Goal: Task Accomplishment & Management: Manage account settings

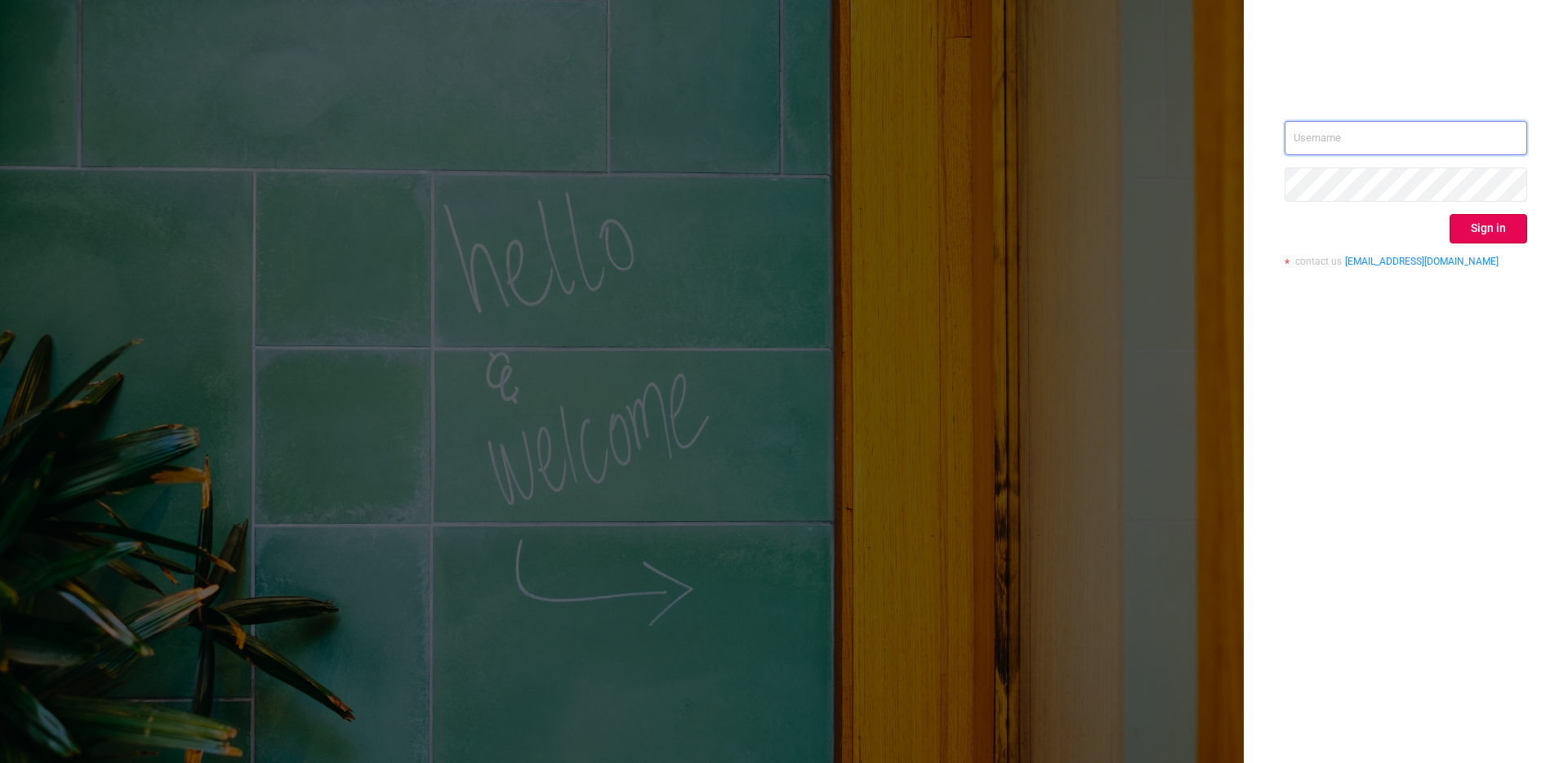
click at [1399, 135] on input "text" at bounding box center [1406, 137] width 243 height 34
type input "[PERSON_NAME][EMAIL_ADDRESS][DOMAIN_NAME]"
click at [1492, 225] on button "Sign in" at bounding box center [1488, 228] width 77 height 29
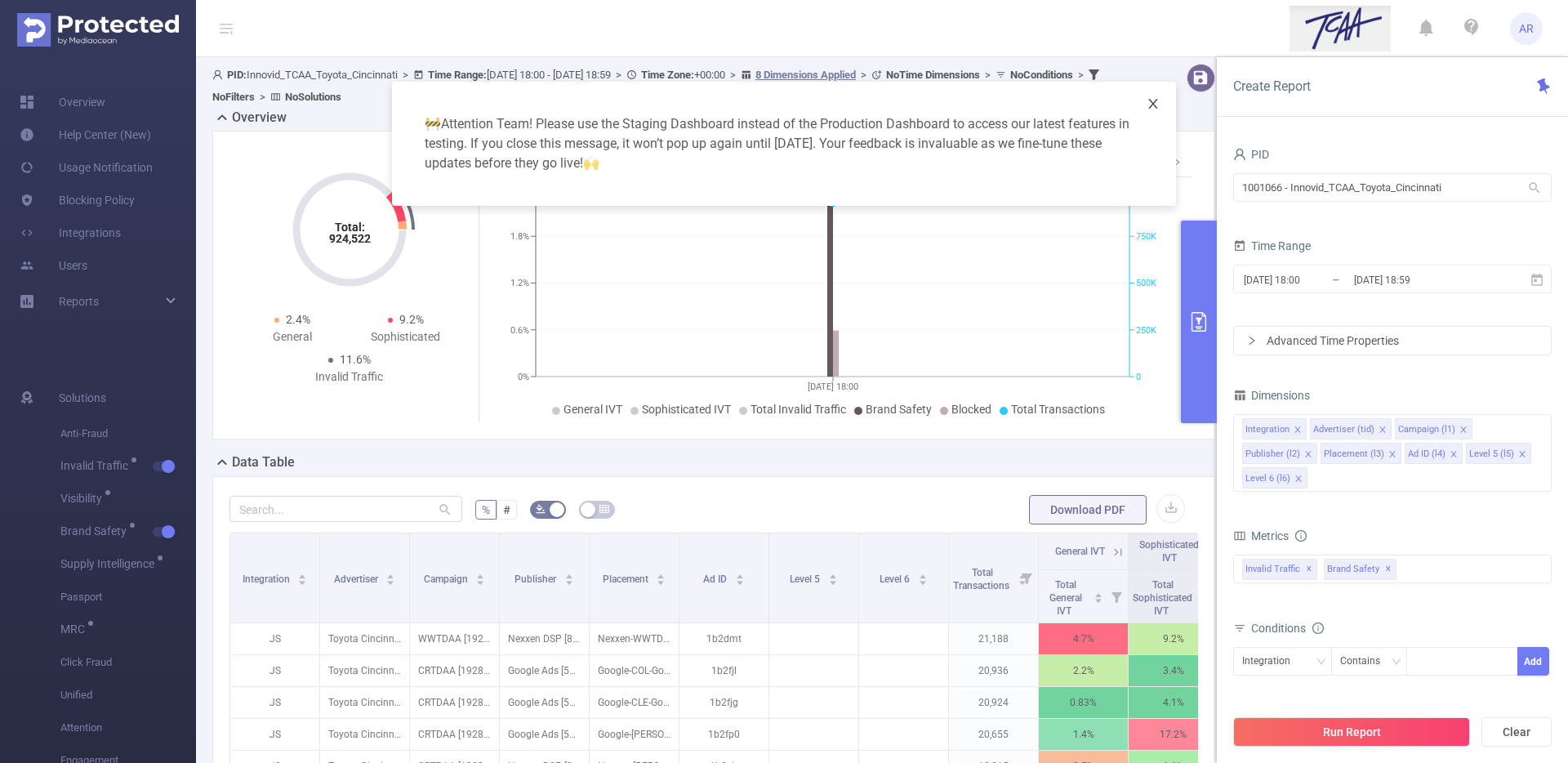
click at [1157, 102] on icon "icon: close" at bounding box center [1153, 104] width 13 height 13
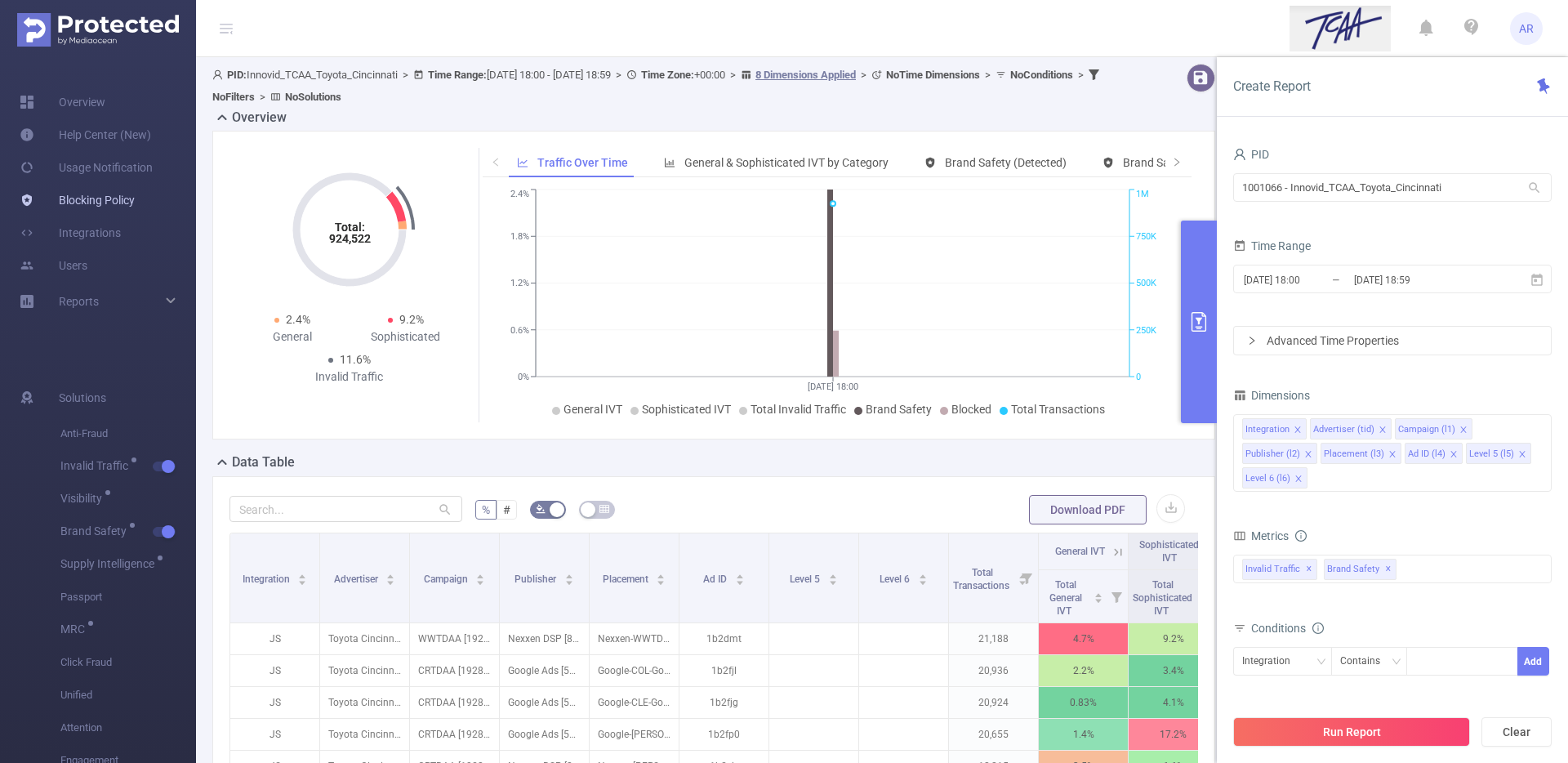
click at [116, 203] on link "Blocking Policy" at bounding box center [76, 200] width 115 height 32
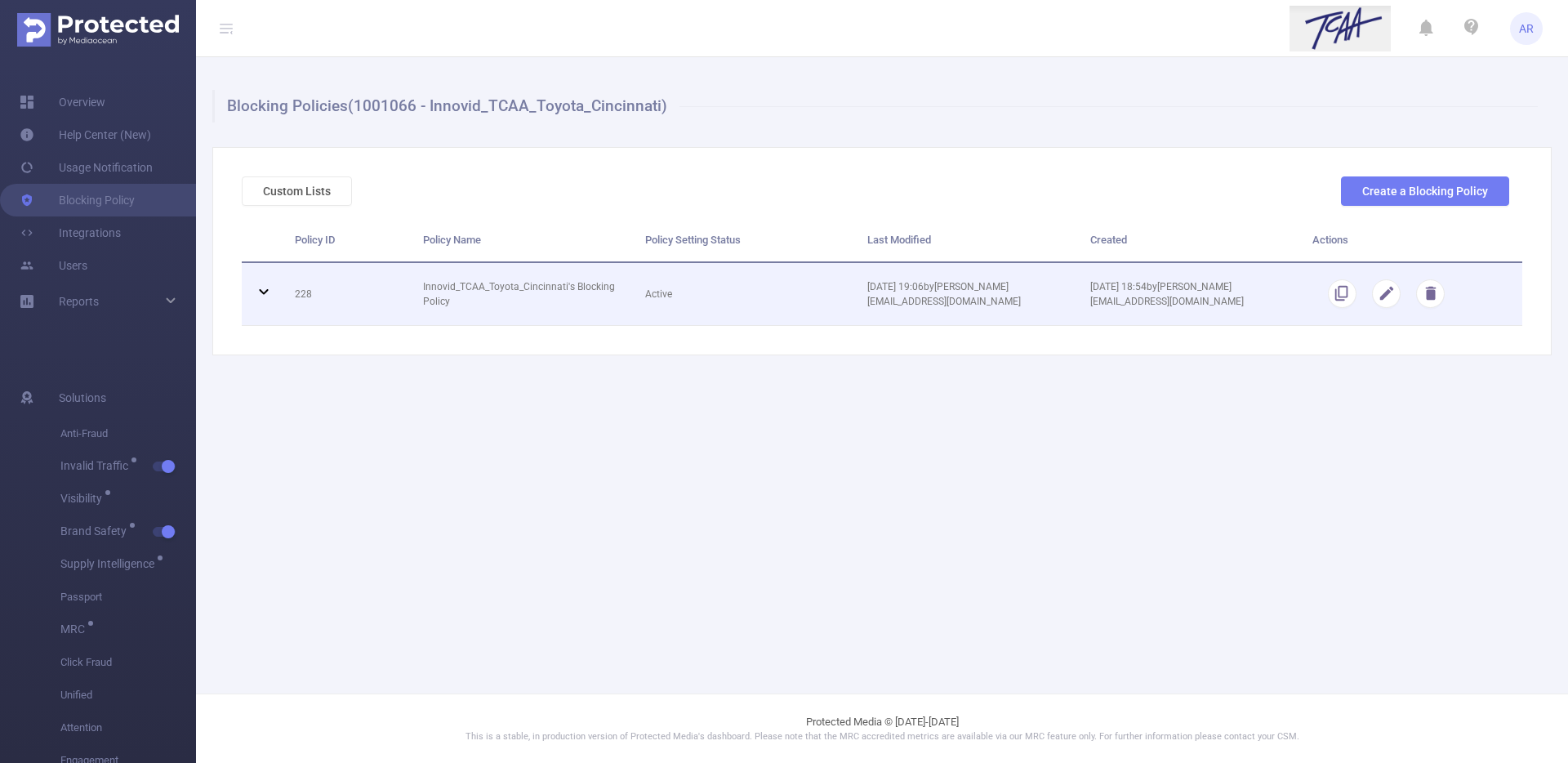
click at [271, 291] on icon at bounding box center [263, 291] width 19 height 19
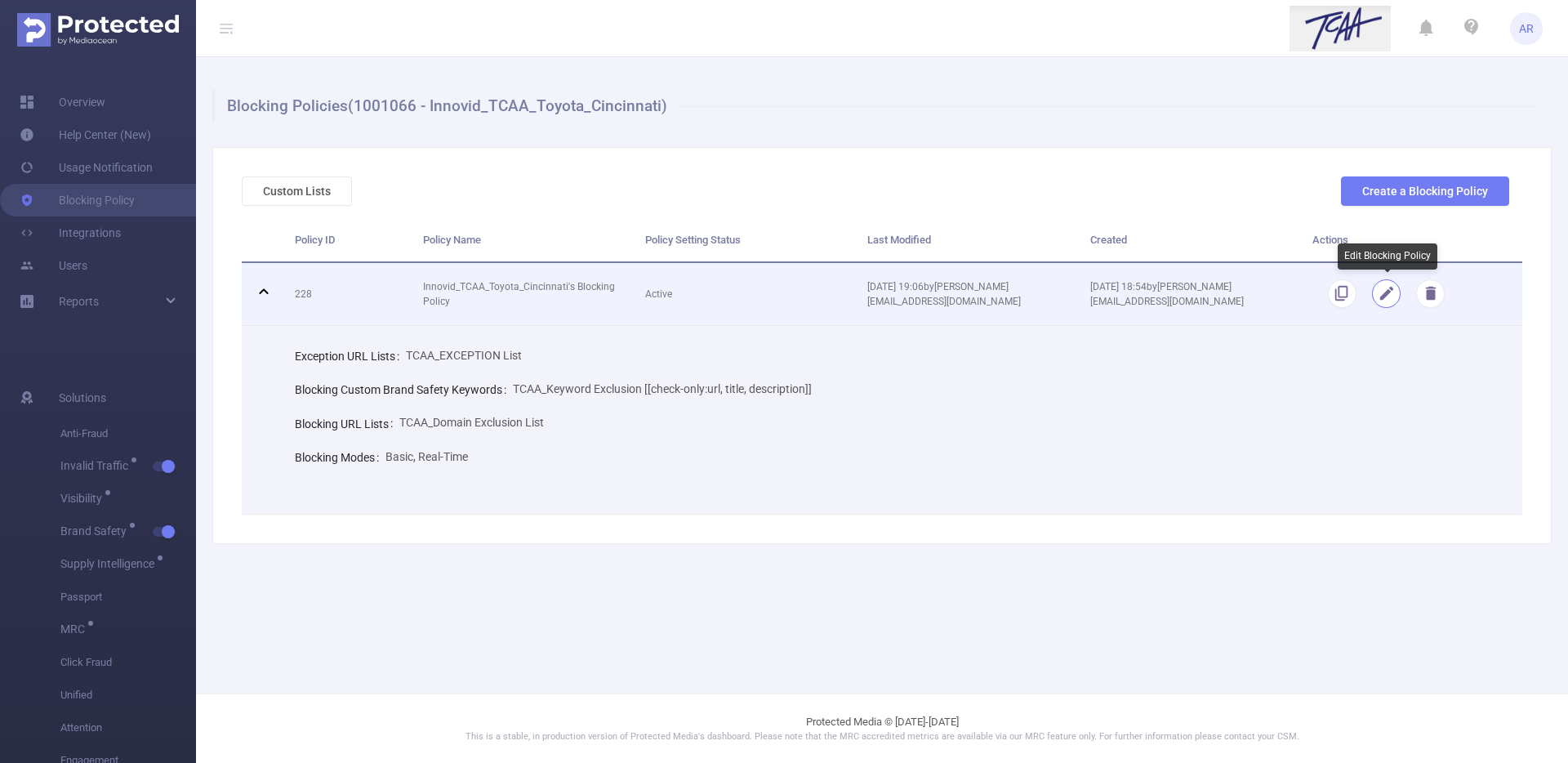
click at [1386, 295] on button "button" at bounding box center [1386, 293] width 29 height 29
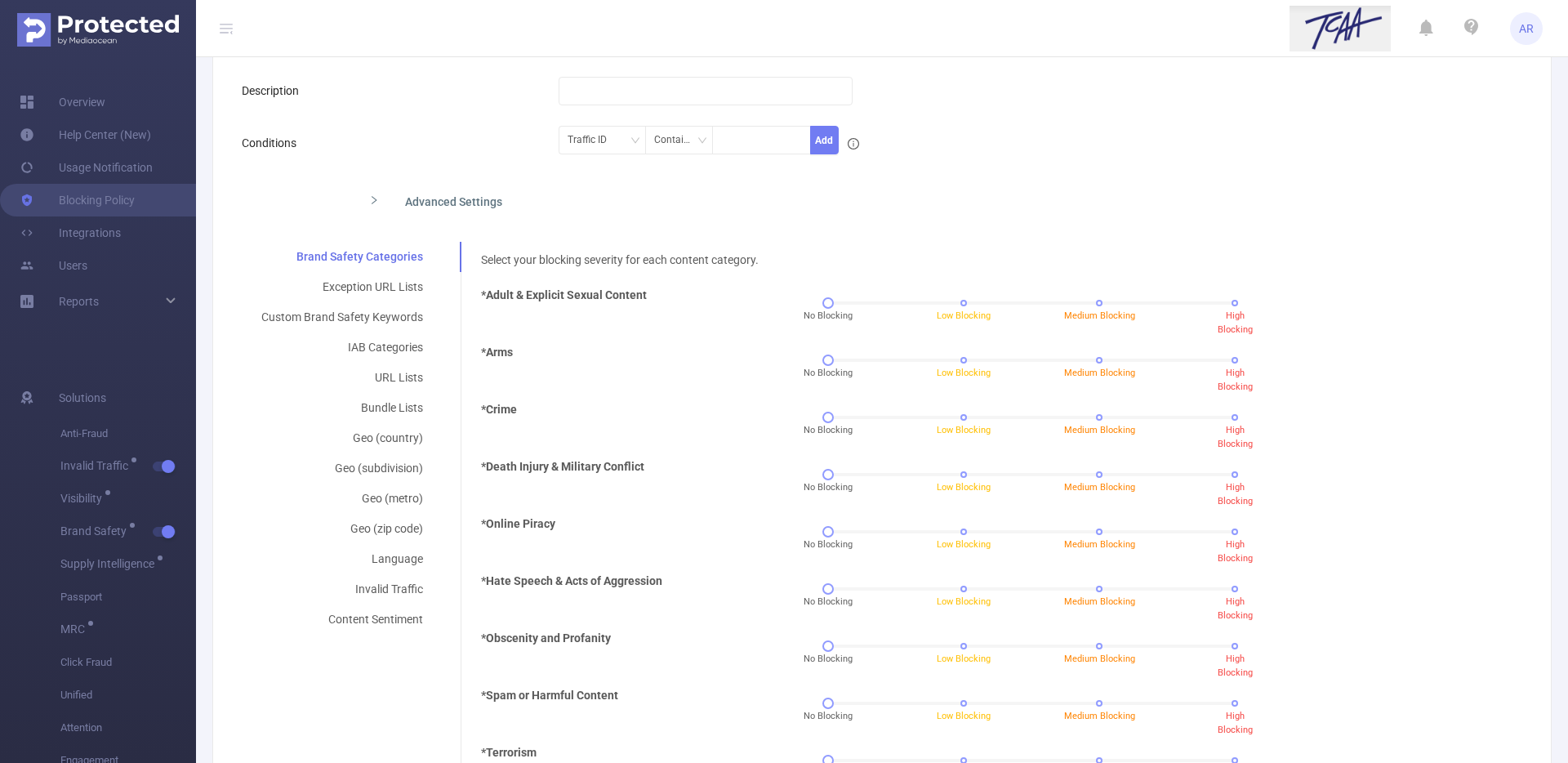
scroll to position [233, 0]
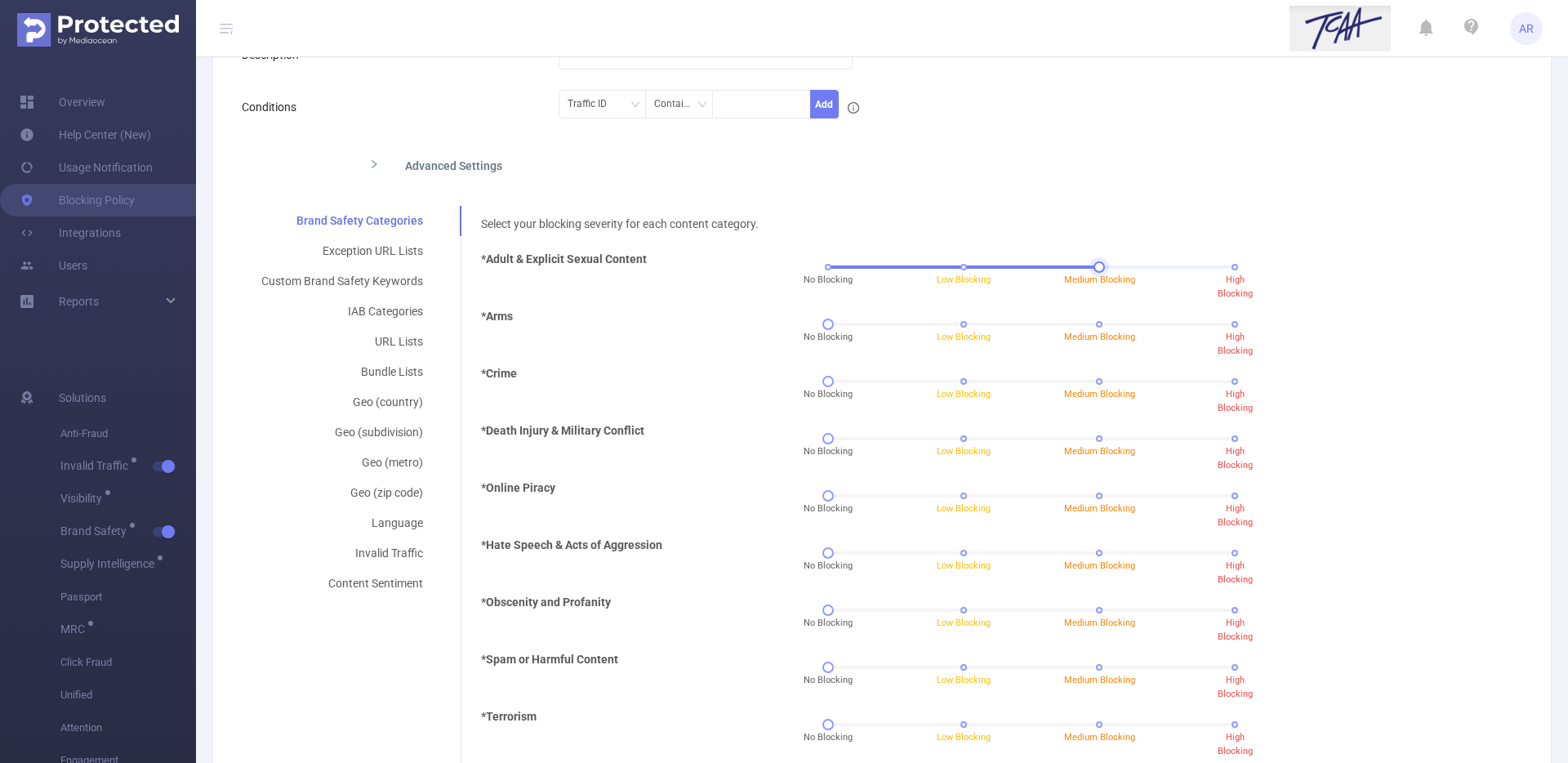
click at [1088, 266] on div "No Blocking Low Blocking Medium Blocking High Blocking" at bounding box center [1032, 267] width 407 height 10
click at [1093, 322] on div "No Blocking Low Blocking Medium Blocking High Blocking" at bounding box center [1032, 324] width 407 height 10
click at [1225, 380] on div "No Blocking Low Blocking Medium Blocking High Blocking" at bounding box center [1032, 381] width 407 height 10
click at [1223, 435] on div "No Blocking Low Blocking Medium Blocking High Blocking" at bounding box center [1032, 438] width 407 height 10
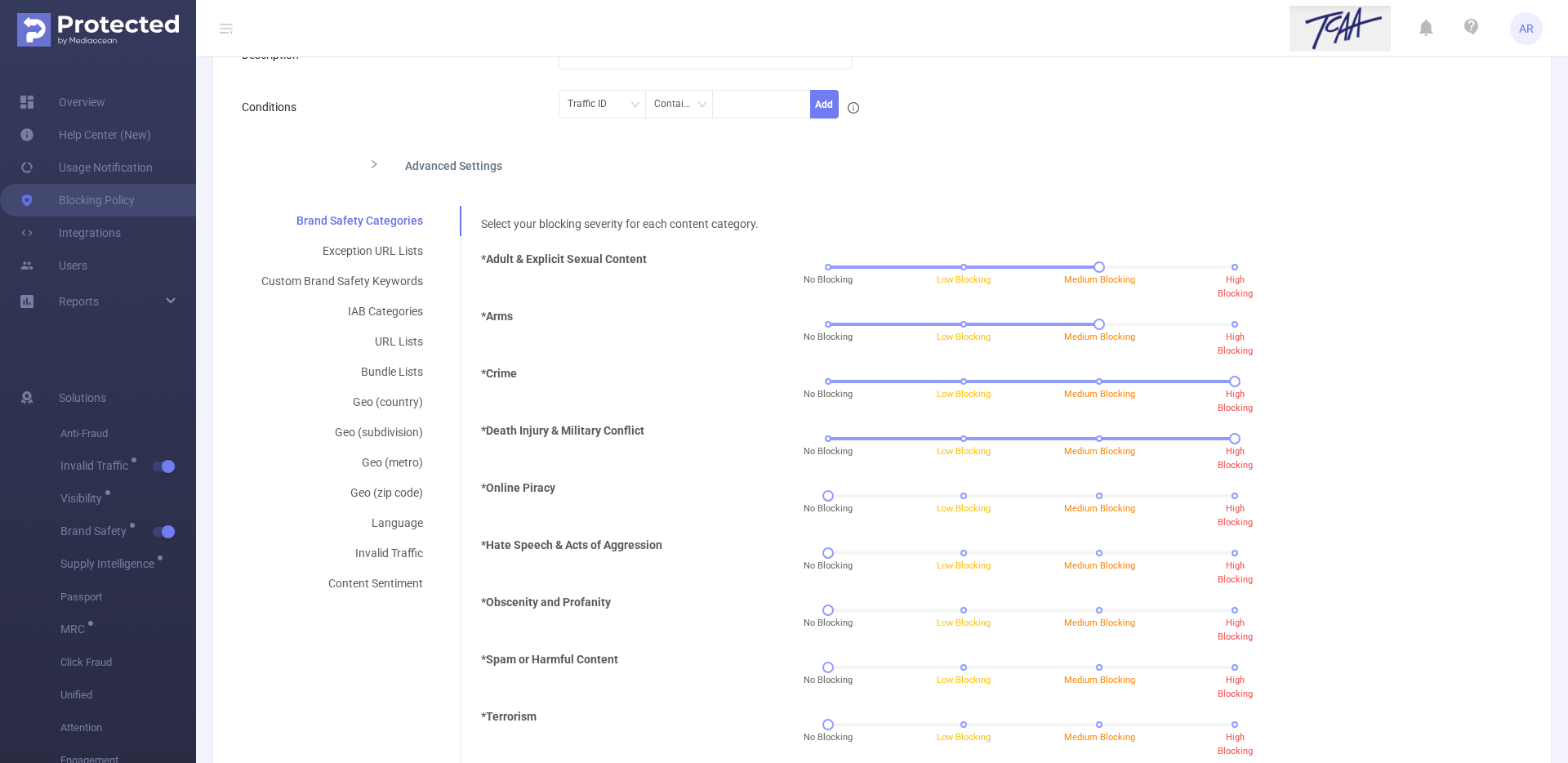
click at [814, 498] on div "No Blocking Low Blocking Medium Blocking High Blocking" at bounding box center [1031, 502] width 599 height 44
click at [965, 489] on div "No Blocking Low Blocking Medium Blocking High Blocking" at bounding box center [1031, 502] width 599 height 44
click at [957, 491] on div "No Blocking Low Blocking Medium Blocking High Blocking" at bounding box center [1032, 495] width 407 height 10
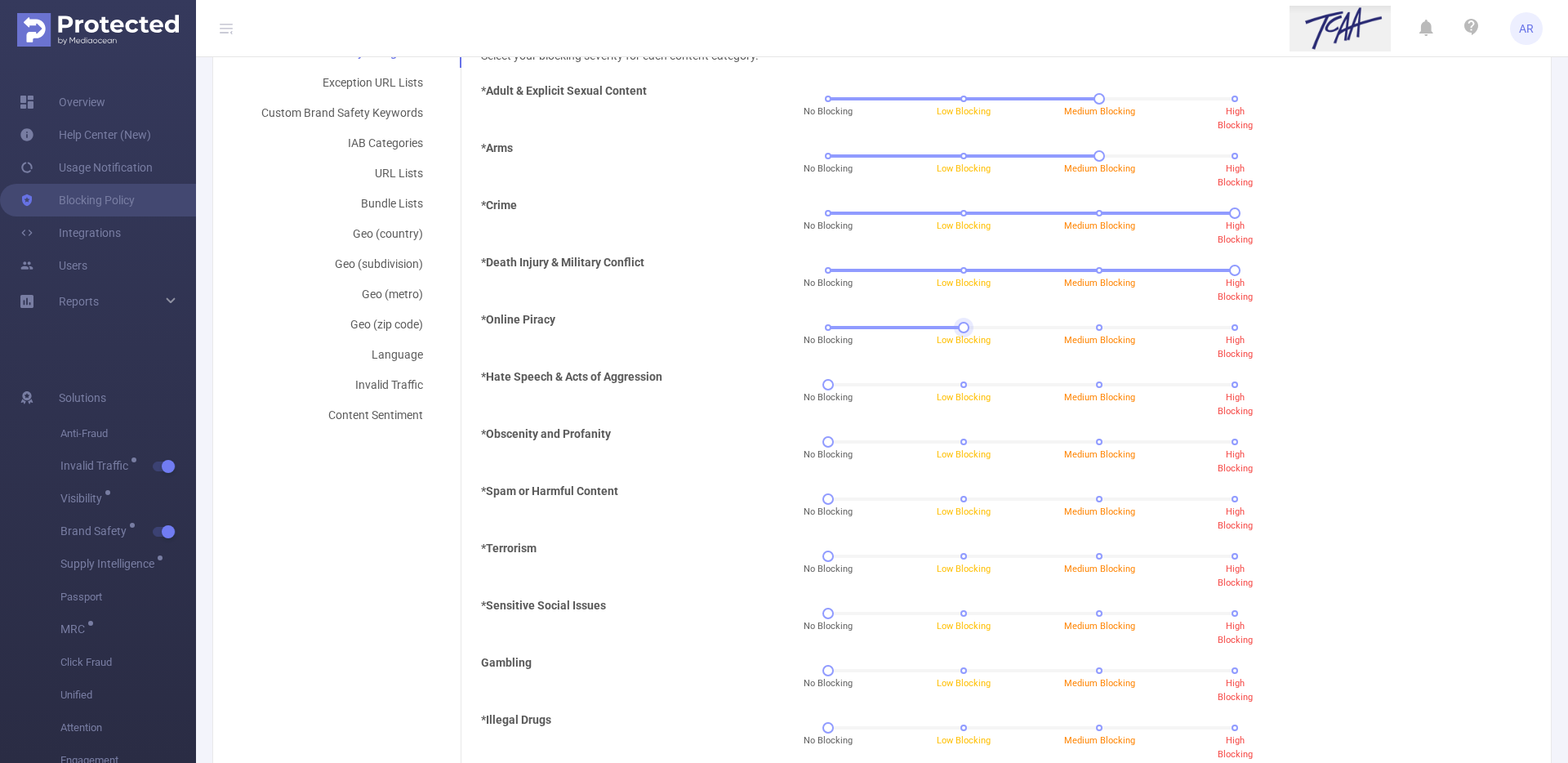
scroll to position [430, 0]
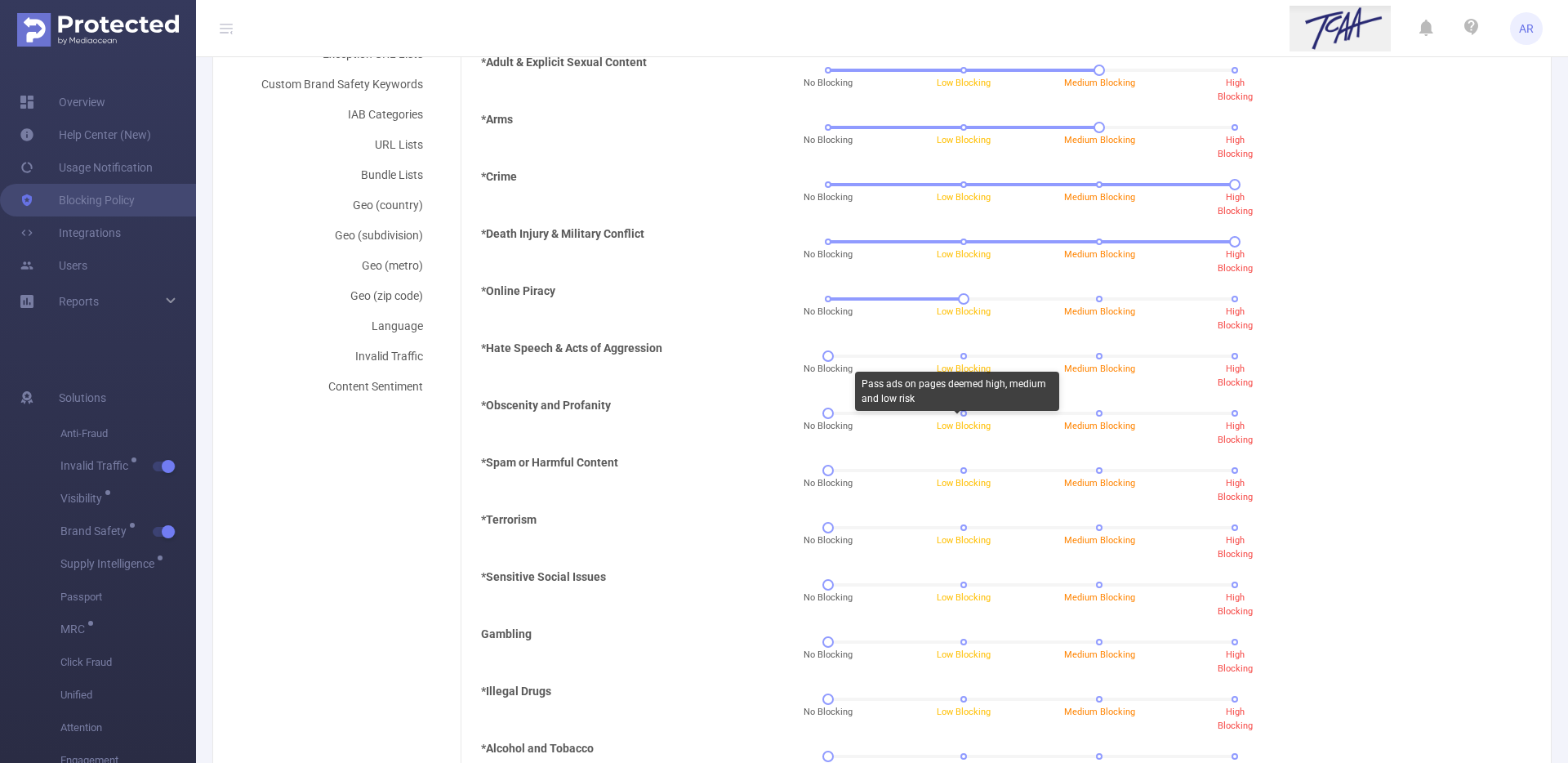
click at [963, 418] on div "No Blocking Low Blocking Medium Blocking High Blocking" at bounding box center [1031, 419] width 599 height 44
click at [963, 415] on div "No Blocking Low Blocking Medium Blocking High Blocking" at bounding box center [1032, 413] width 407 height 10
click at [1095, 468] on div "No Blocking Low Blocking Medium Blocking High Blocking" at bounding box center [1032, 470] width 407 height 10
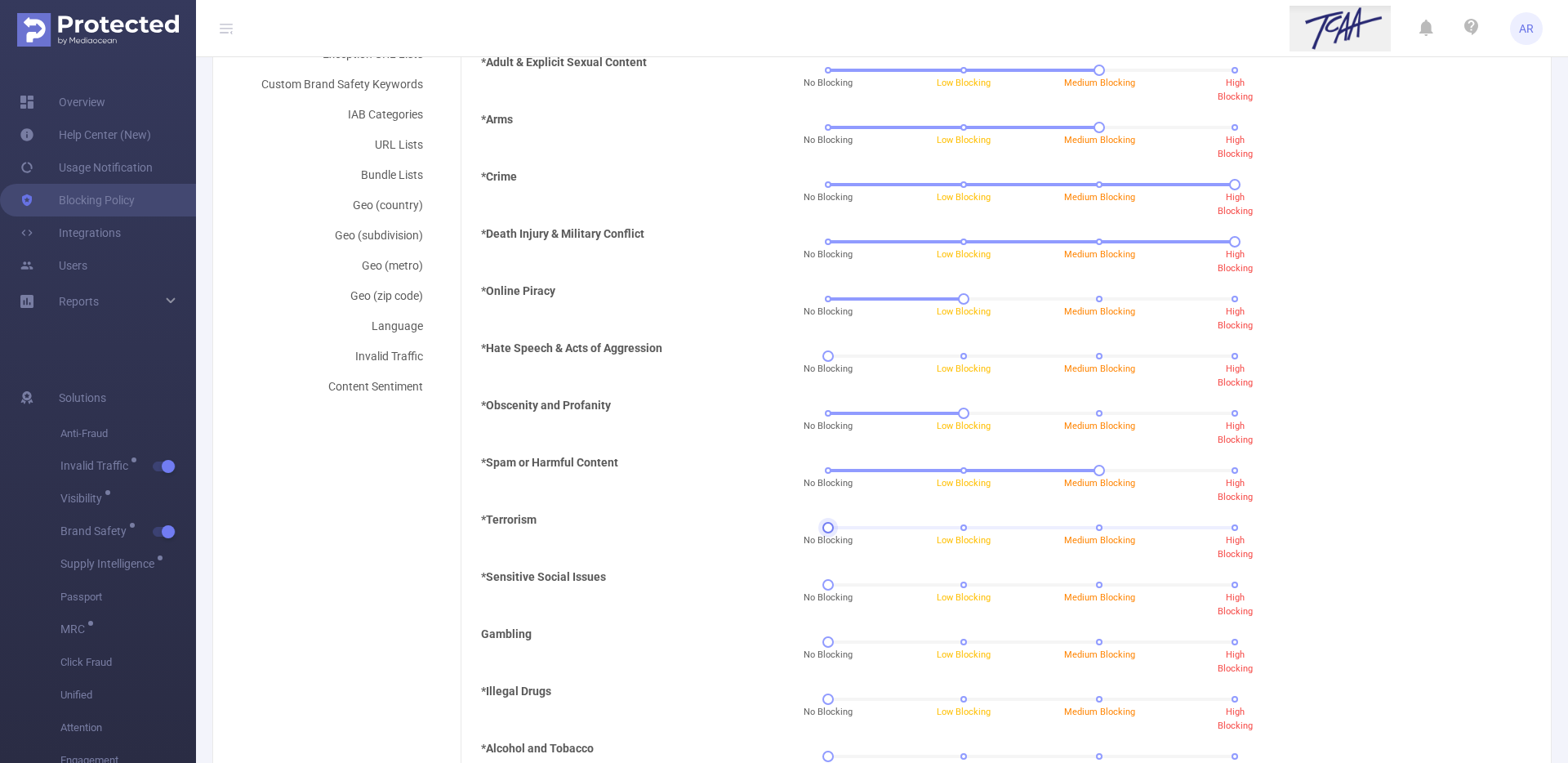
click at [1219, 529] on div "No Blocking Low Blocking Medium Blocking High Blocking" at bounding box center [1032, 527] width 407 height 10
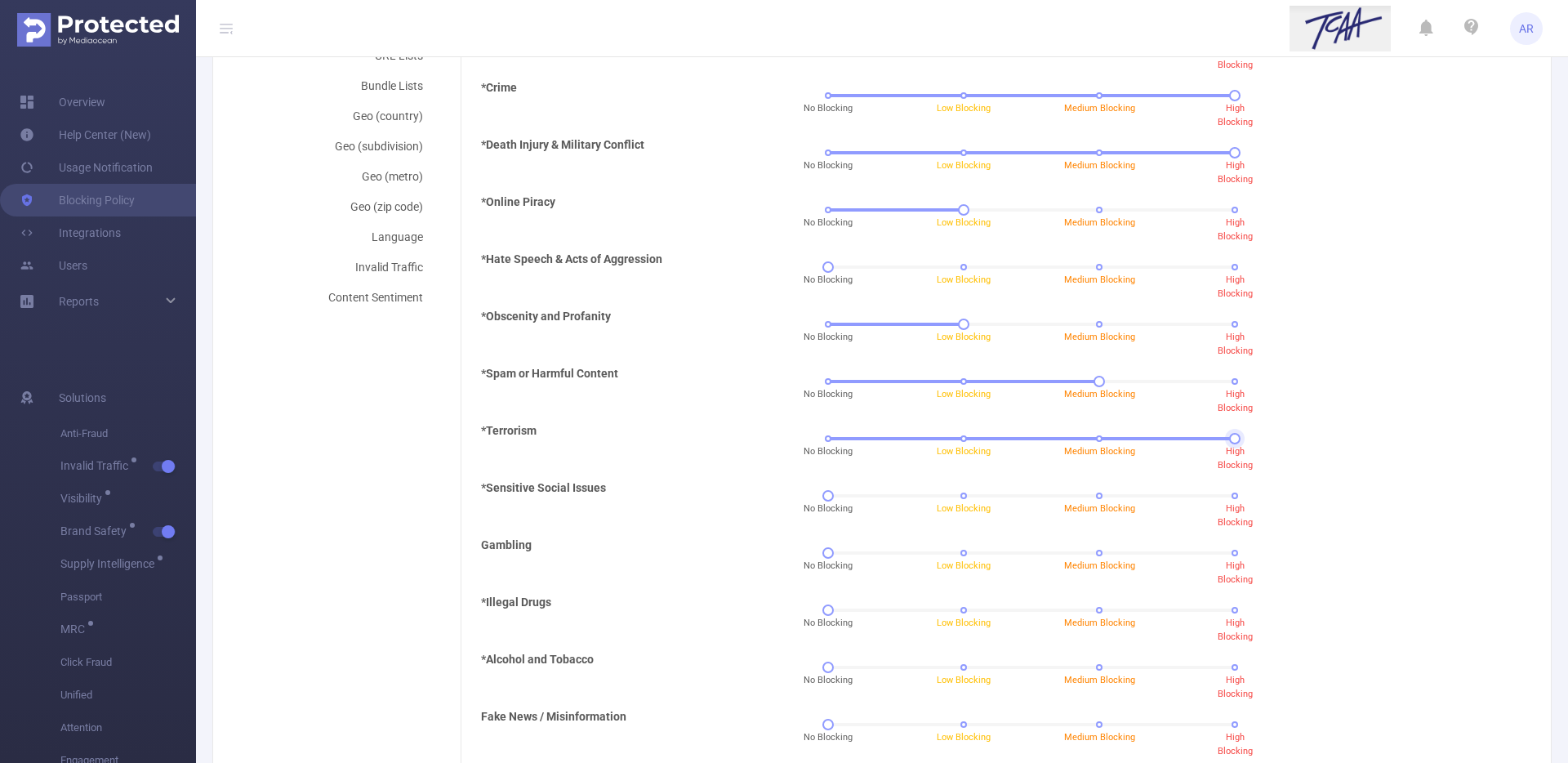
scroll to position [665, 0]
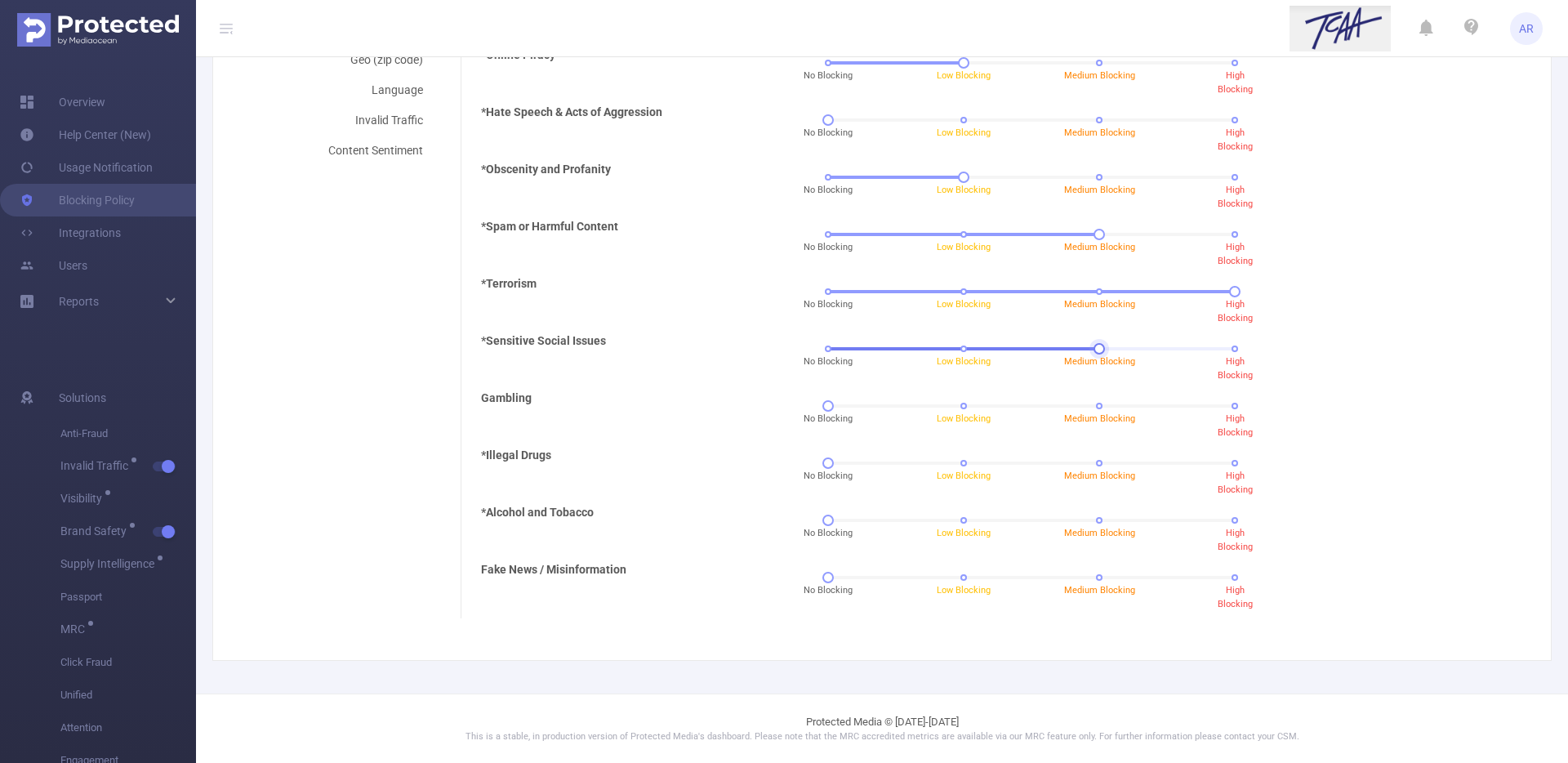
click at [1096, 352] on div "No Blocking Low Blocking Medium Blocking High Blocking" at bounding box center [1032, 349] width 407 height 10
click at [1091, 407] on div "Pass ads on pages deemed medium and low risk" at bounding box center [1090, 387] width 204 height 46
click at [1226, 464] on div "No Blocking Low Blocking Medium Blocking High Blocking" at bounding box center [1032, 463] width 407 height 10
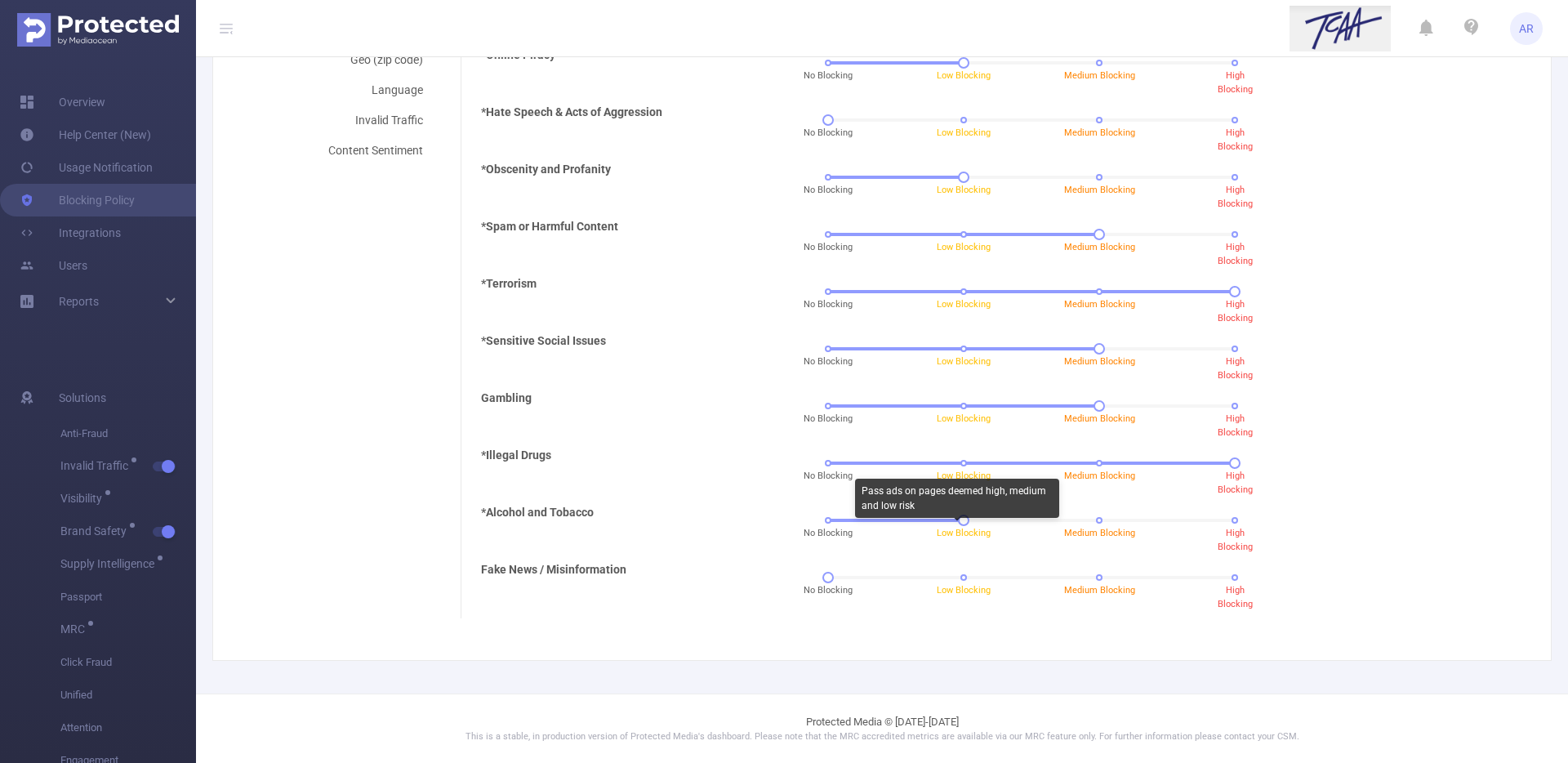
click at [954, 518] on div "Pass ads on pages deemed high, medium and low risk" at bounding box center [957, 502] width 204 height 46
click at [952, 570] on div "No Blocking Low Blocking Medium Blocking High Blocking" at bounding box center [1031, 584] width 599 height 44
click at [952, 574] on div "No Blocking Low Blocking Medium Blocking High Blocking" at bounding box center [1032, 577] width 407 height 10
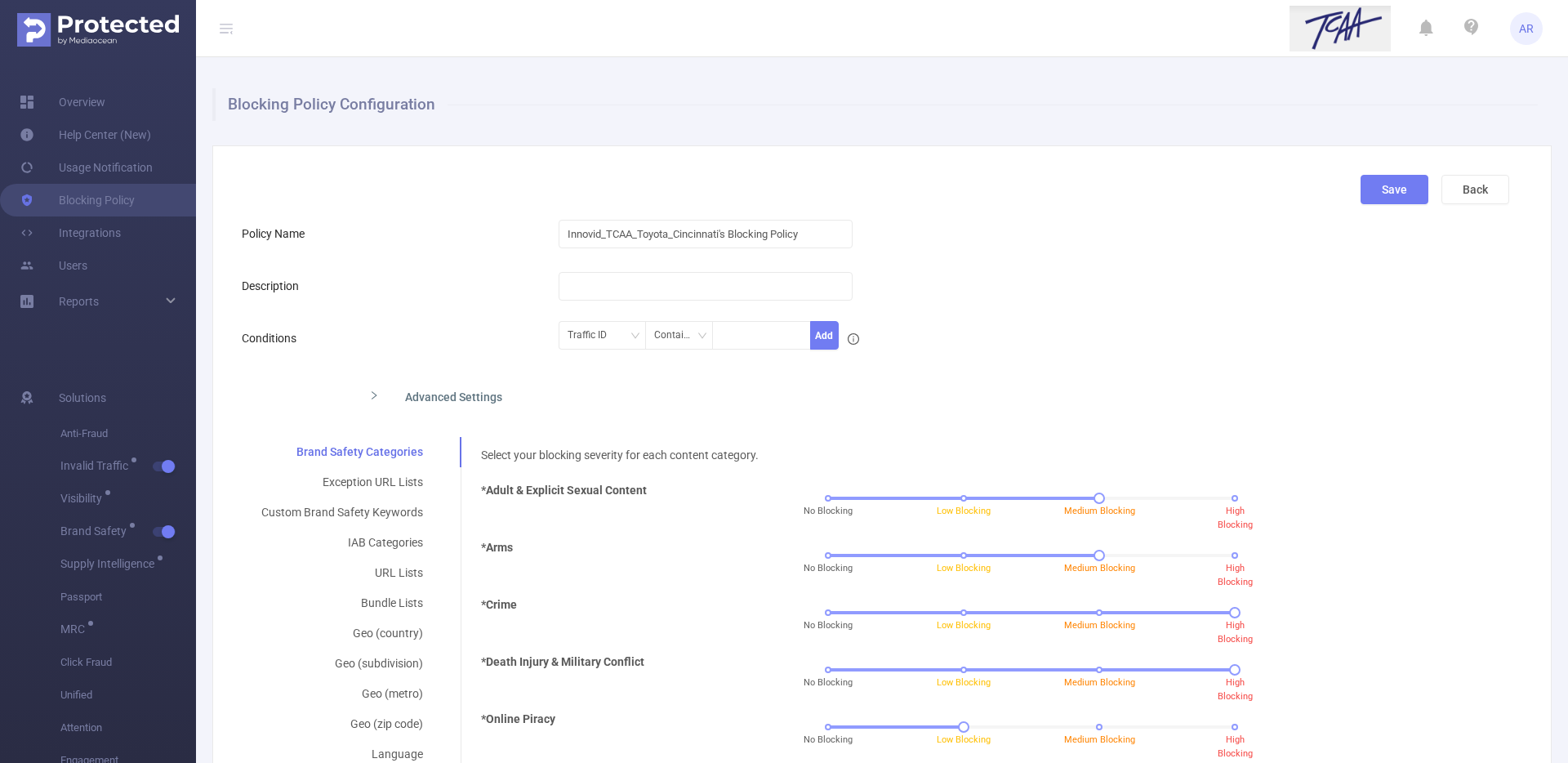
scroll to position [0, 0]
click at [1381, 199] on button "Save" at bounding box center [1394, 191] width 68 height 29
